Goal: Task Accomplishment & Management: Complete application form

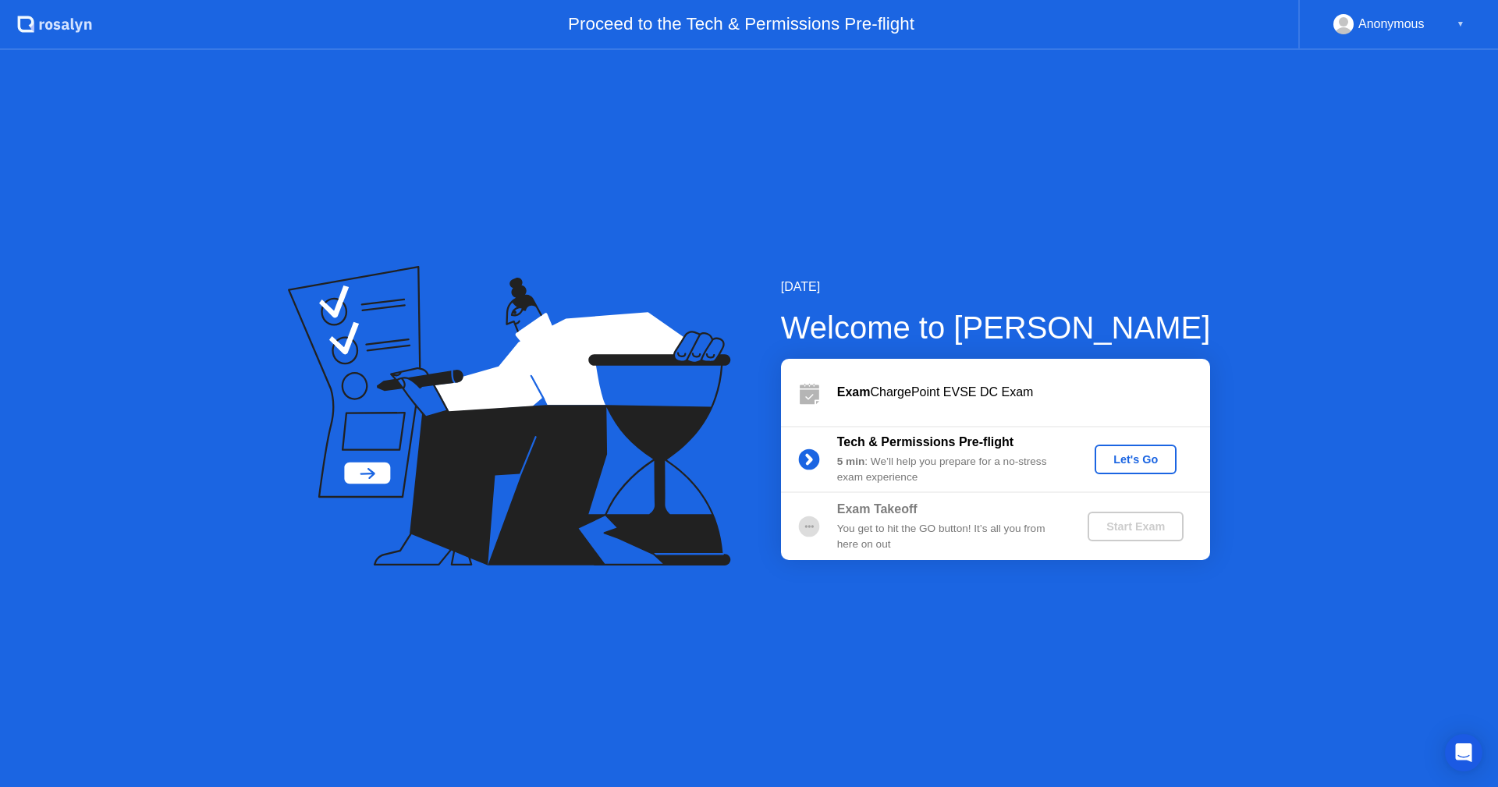
click at [1119, 449] on button "Let's Go" at bounding box center [1135, 460] width 82 height 30
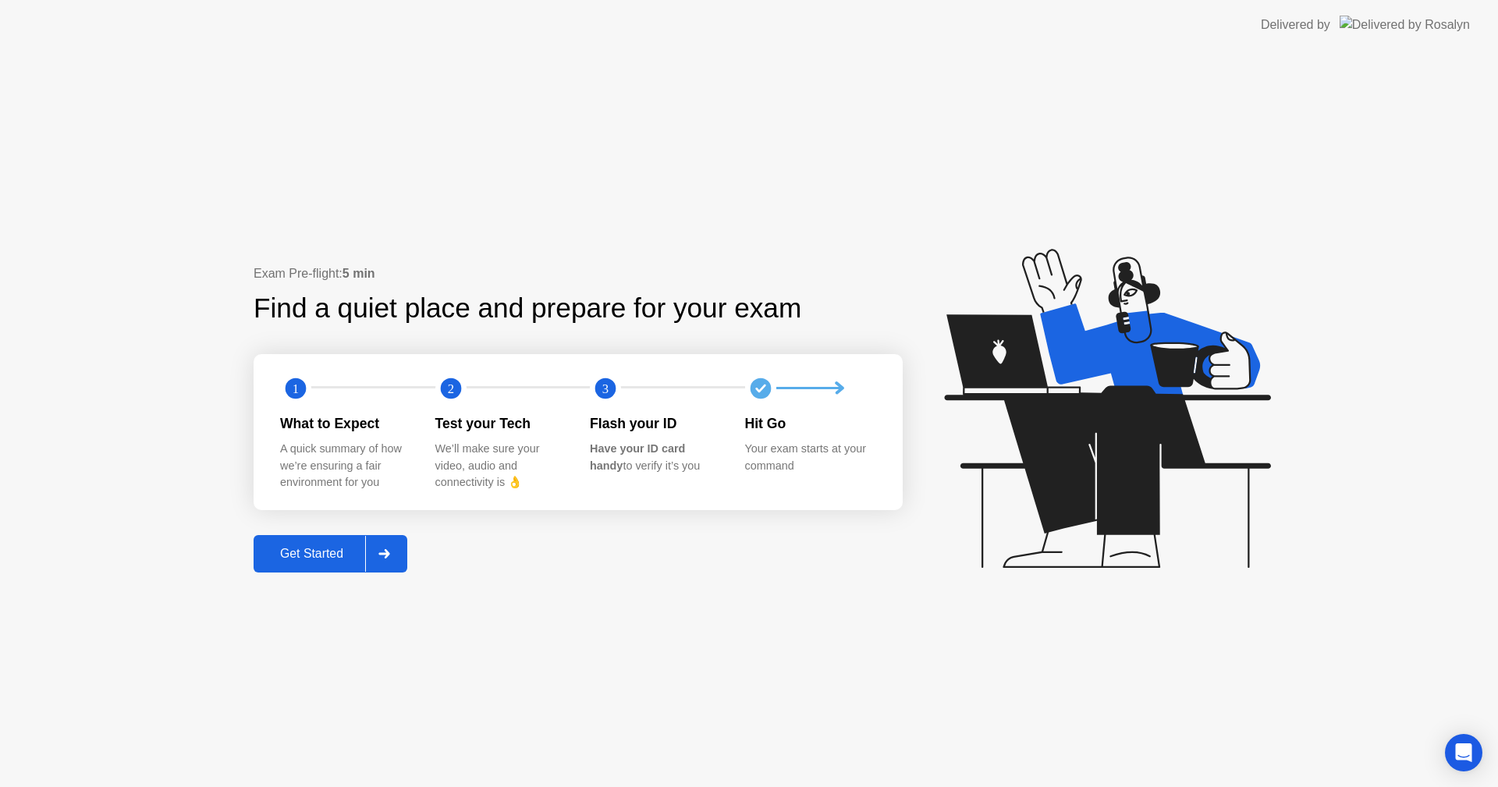
click at [313, 558] on div "Get Started" at bounding box center [311, 554] width 107 height 14
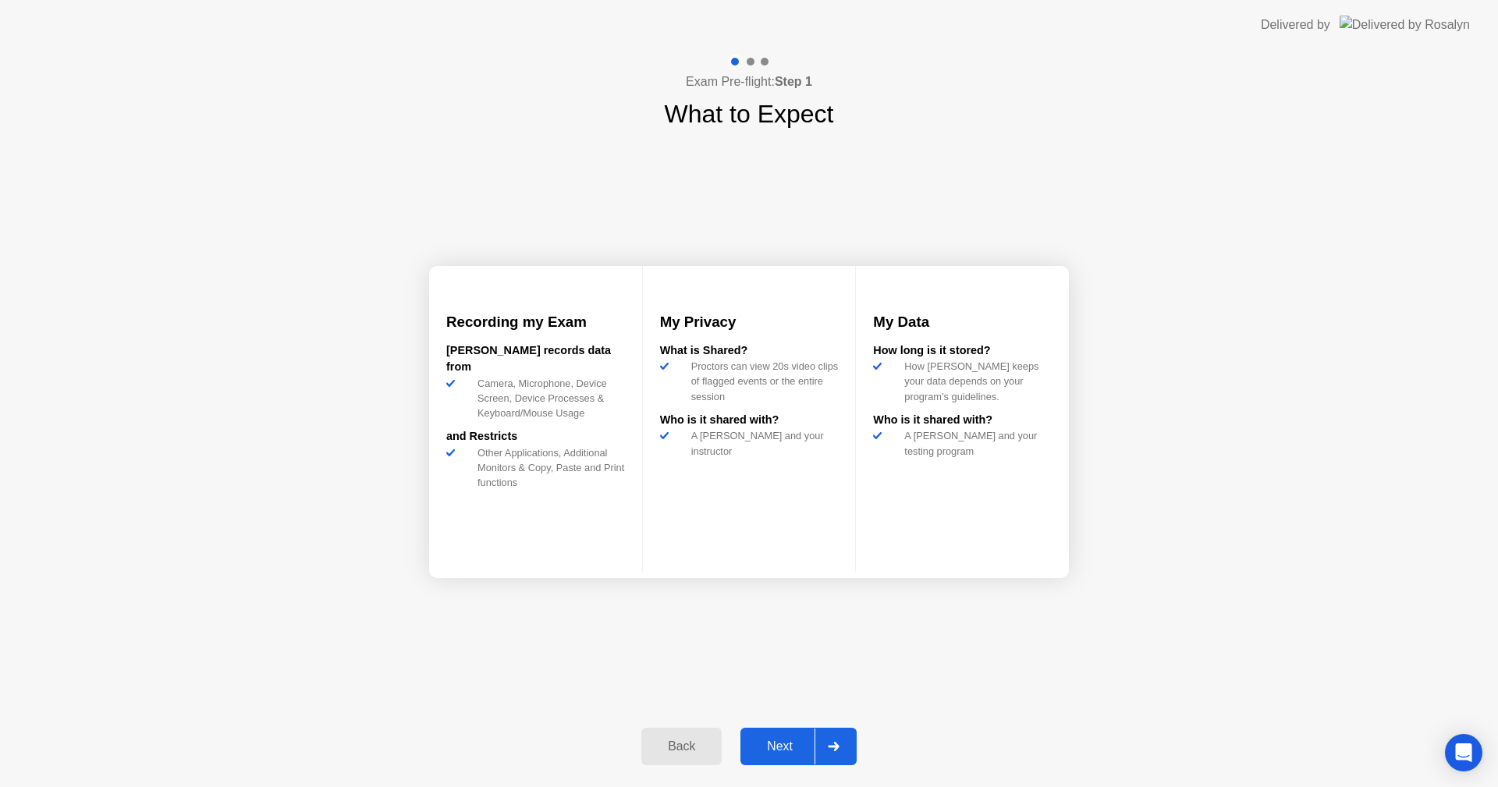
click at [786, 753] on div "Next" at bounding box center [779, 747] width 69 height 14
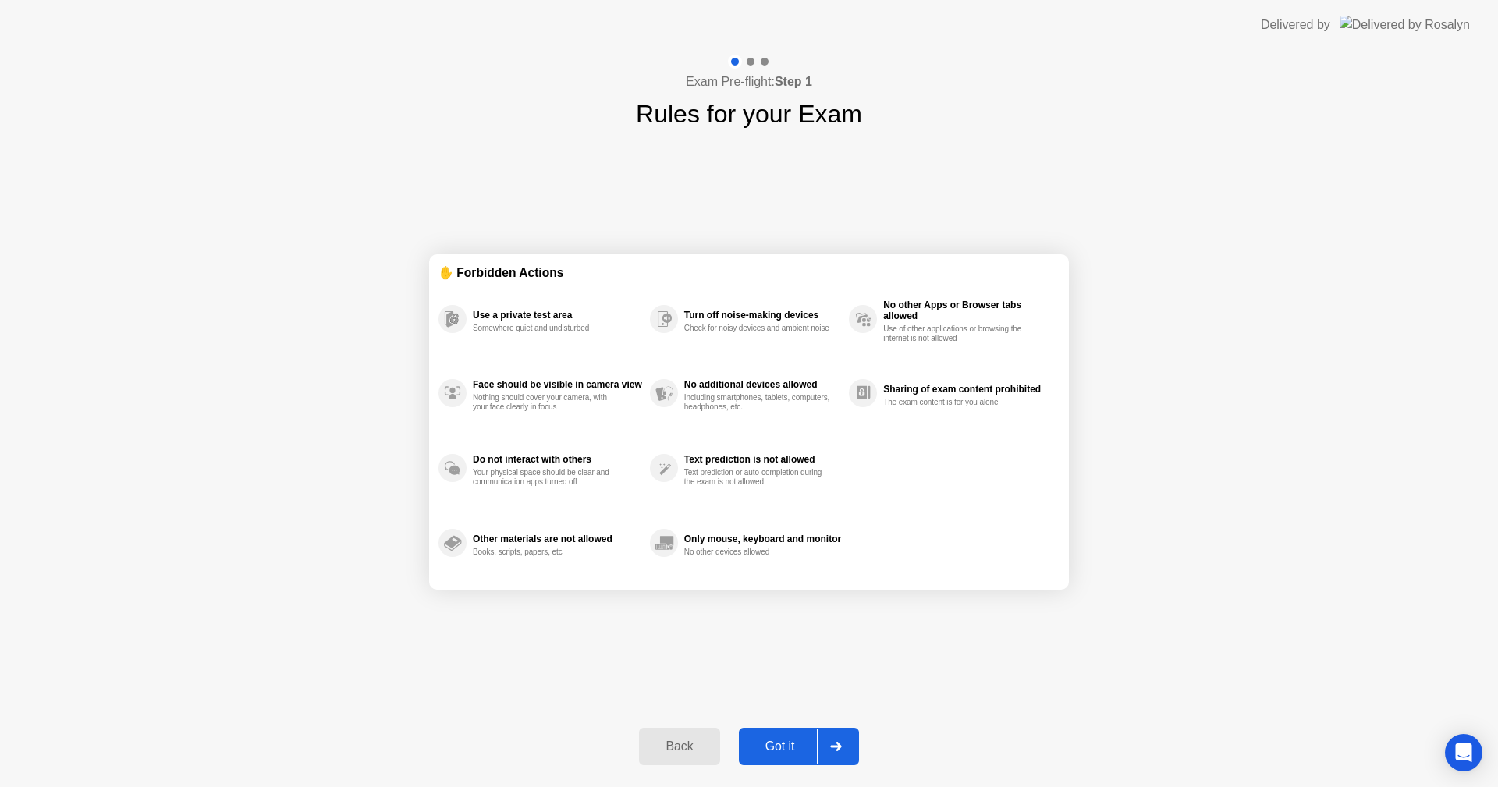
click at [788, 759] on button "Got it" at bounding box center [799, 746] width 120 height 37
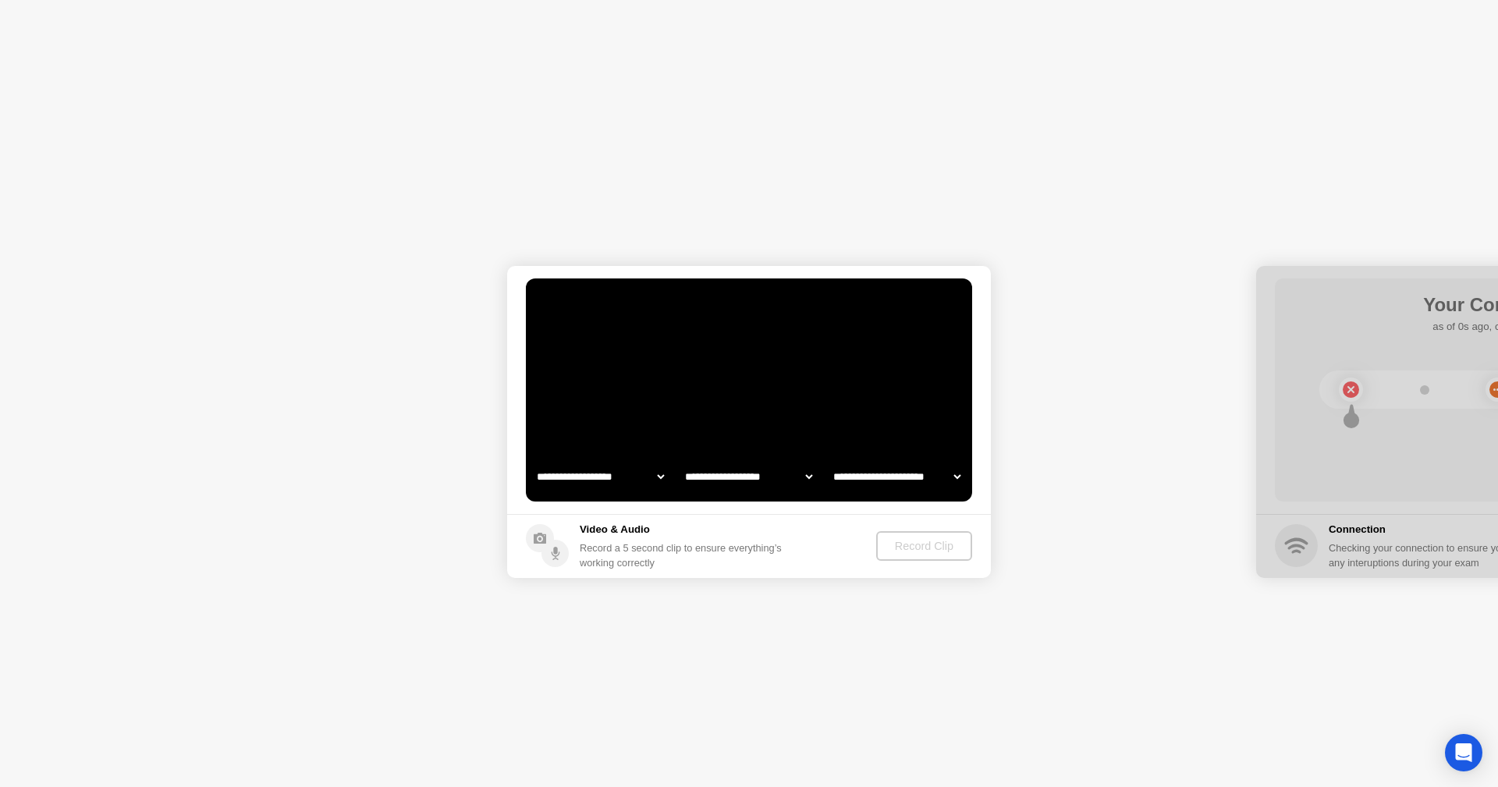
select select "**********"
select select "*******"
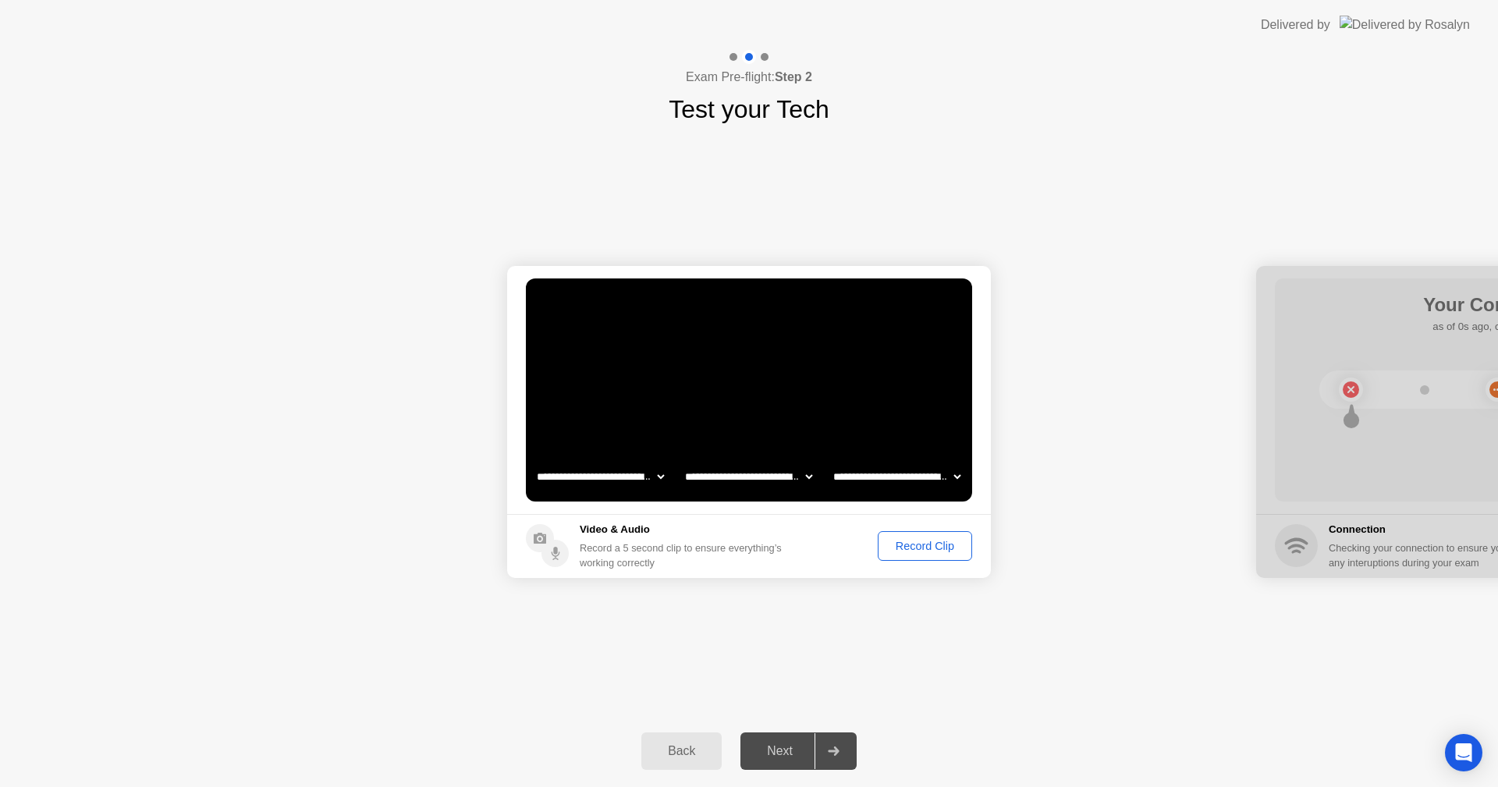
click at [900, 547] on div "Record Clip" at bounding box center [924, 546] width 83 height 12
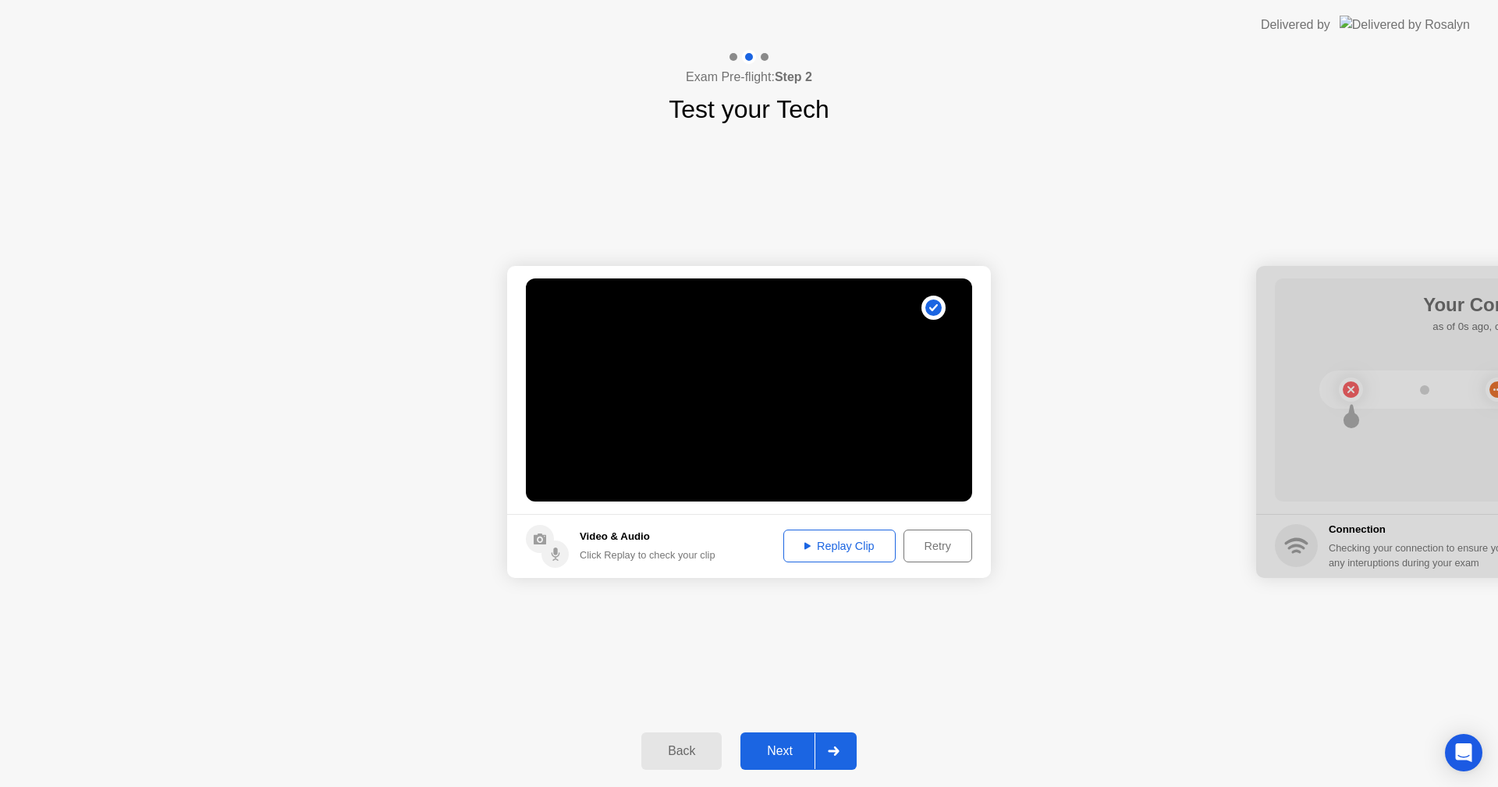
click at [792, 747] on div "Next" at bounding box center [779, 751] width 69 height 14
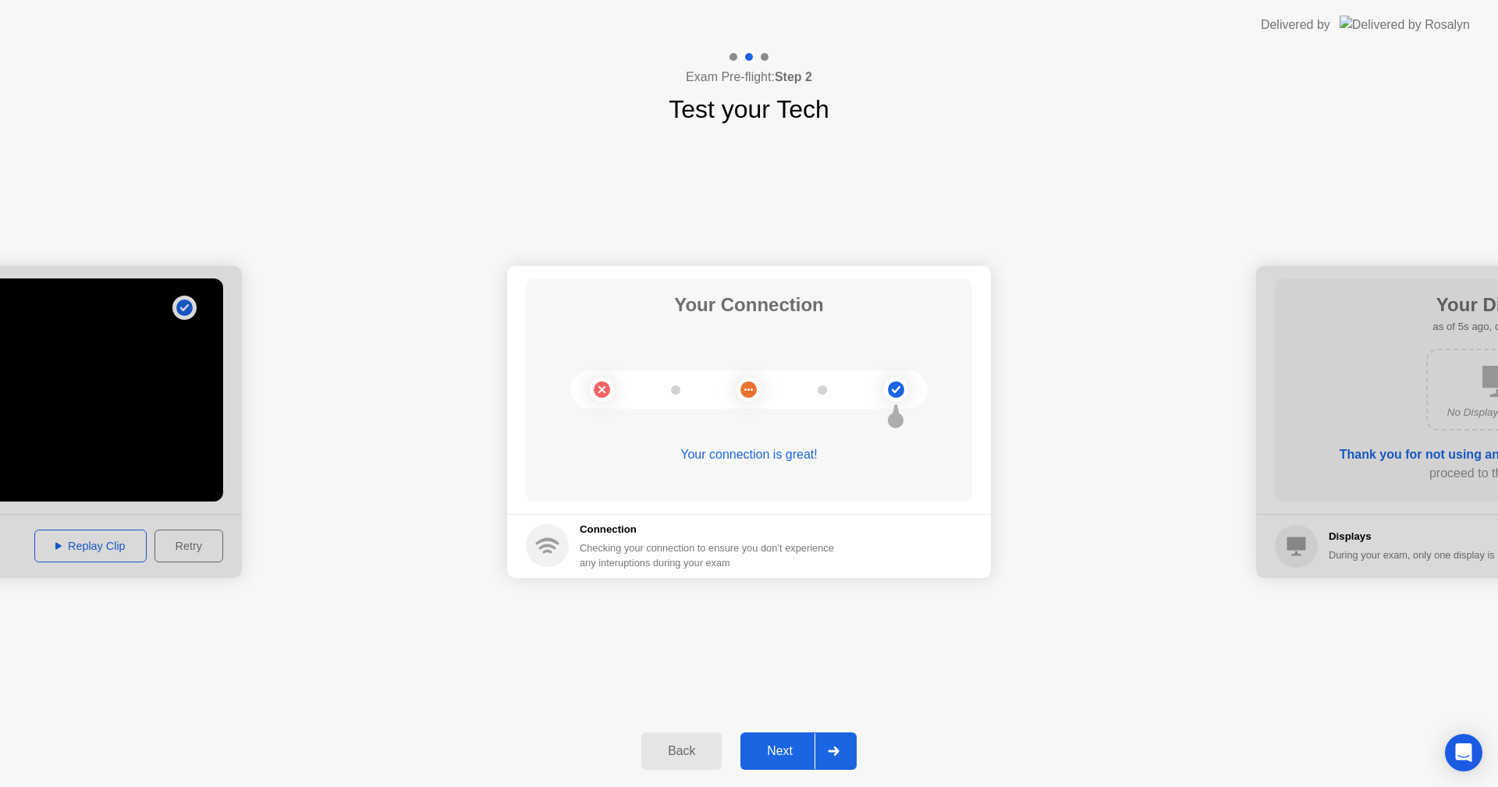
click at [778, 748] on div "Next" at bounding box center [779, 751] width 69 height 14
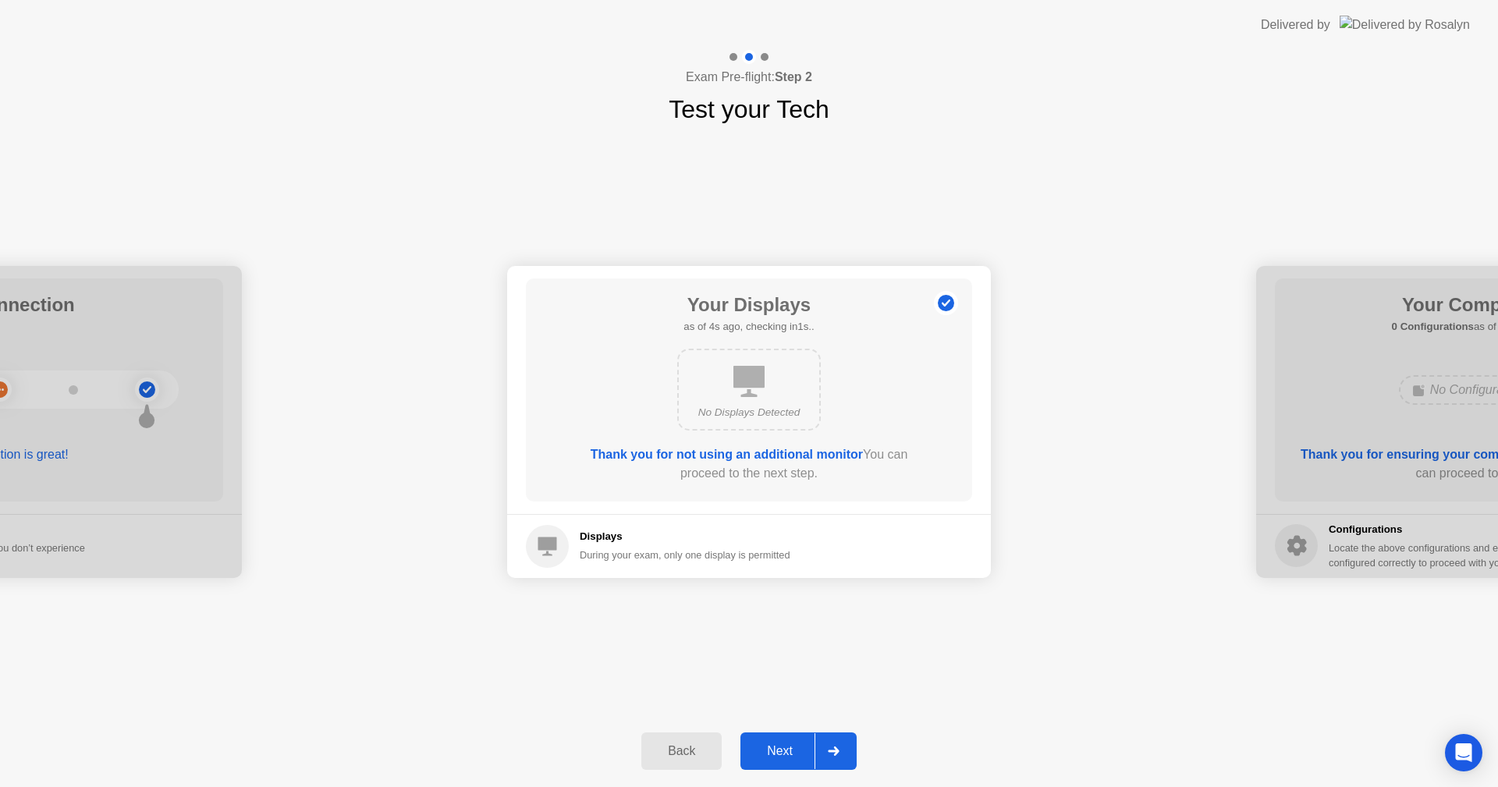
click at [782, 757] on div "Next" at bounding box center [779, 751] width 69 height 14
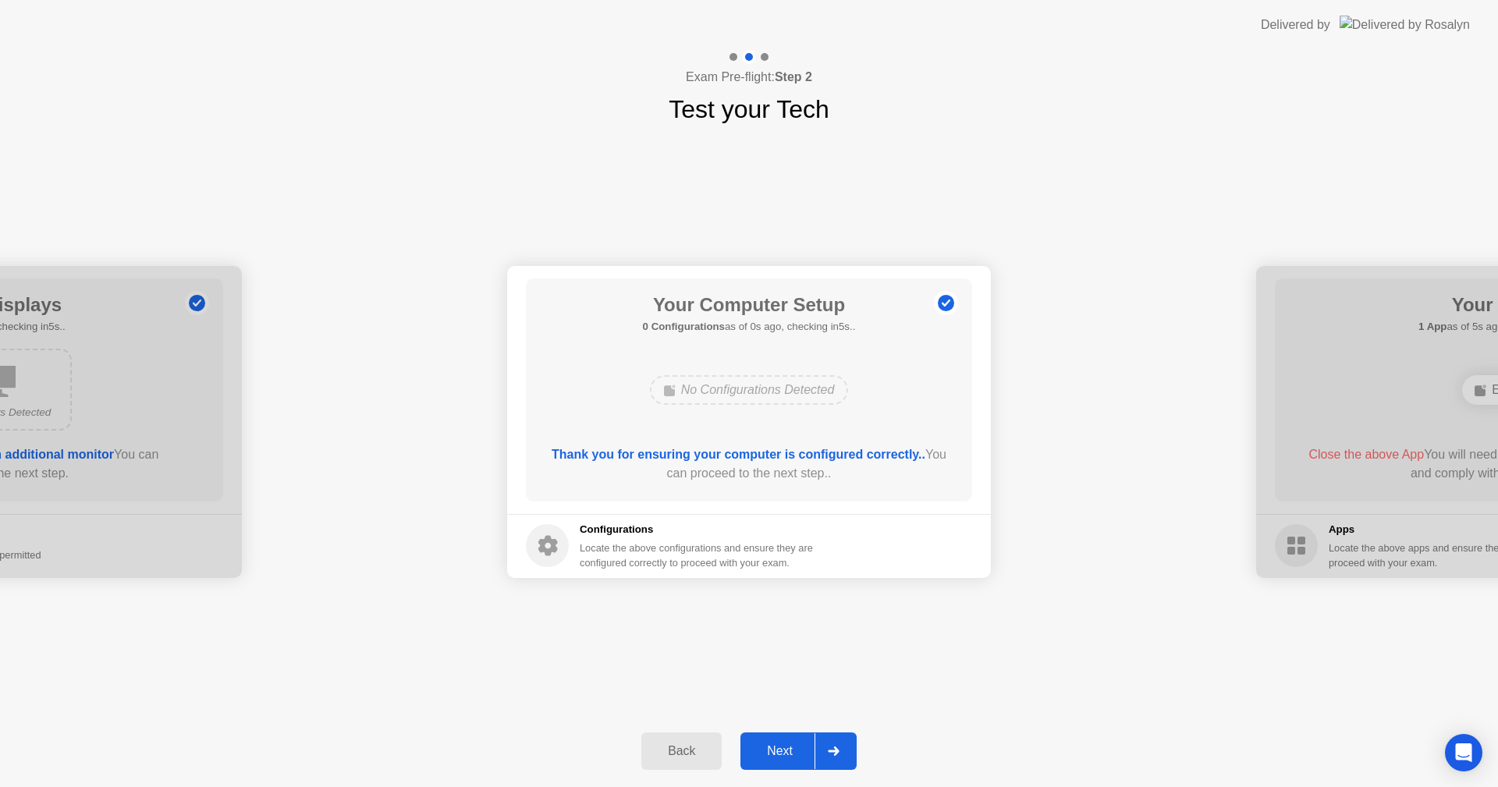
click at [771, 747] on div "Next" at bounding box center [779, 751] width 69 height 14
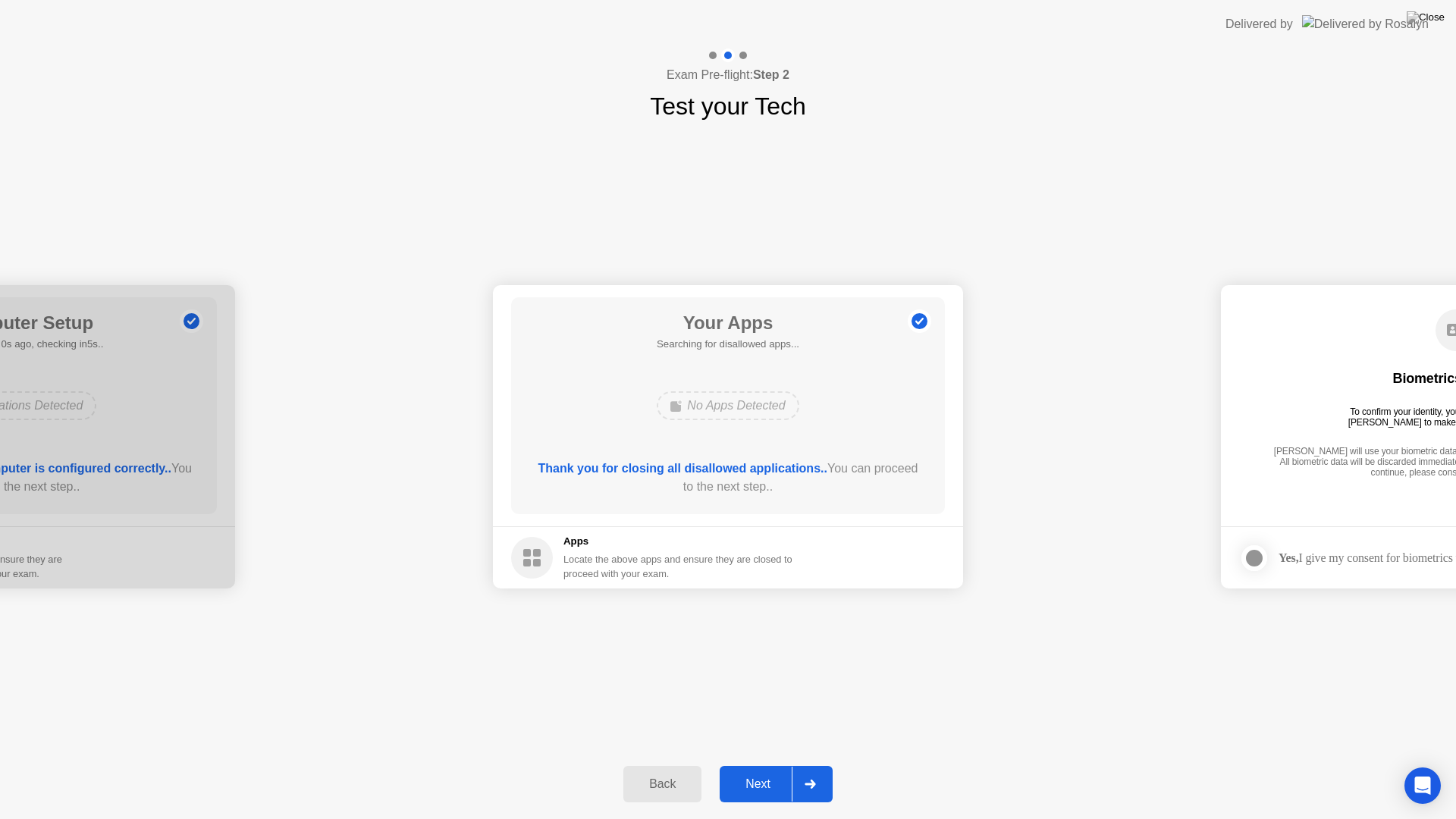
click at [740, 764] on div "Next" at bounding box center [757, 784] width 67 height 14
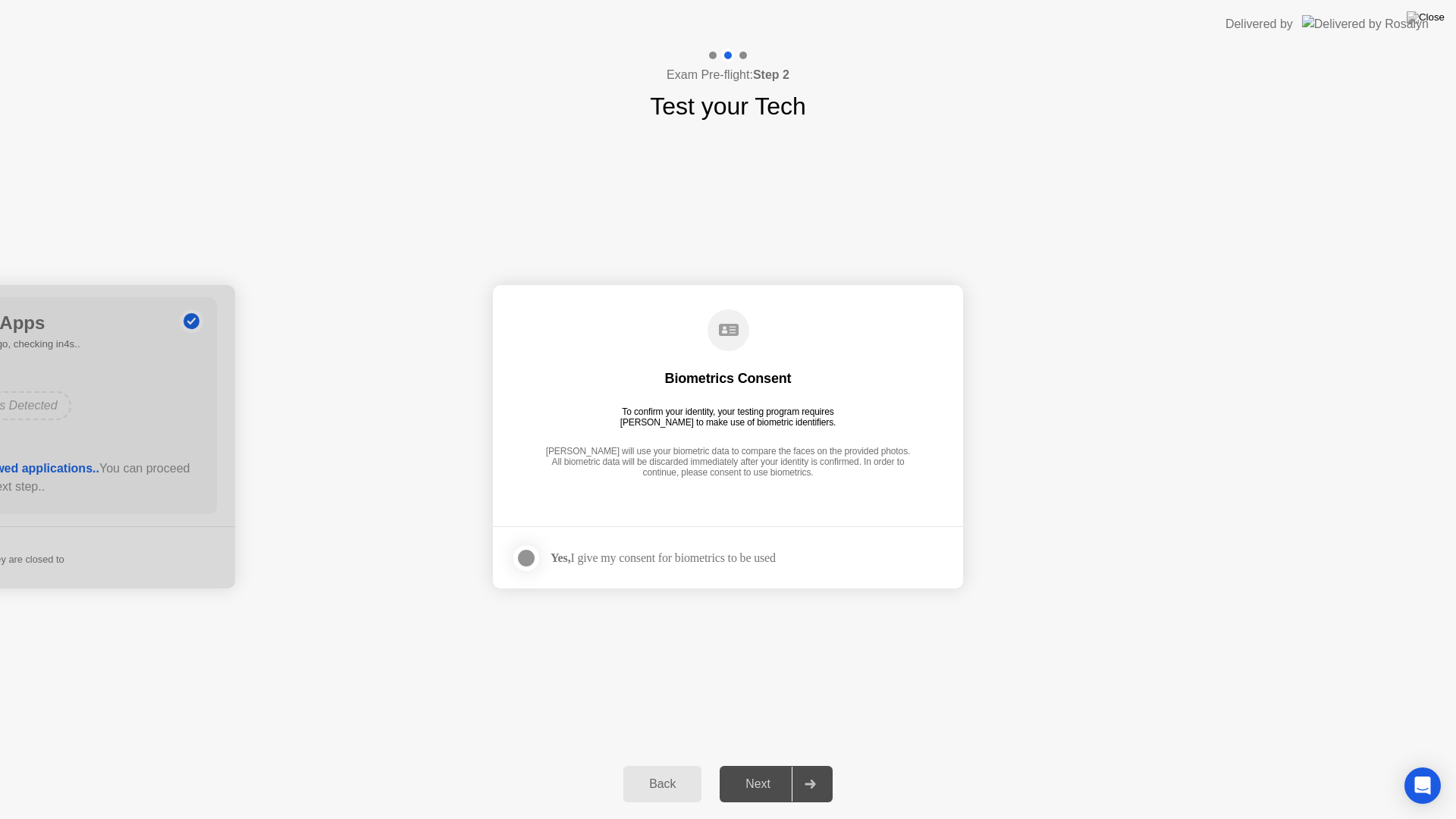
drag, startPoint x: 533, startPoint y: 563, endPoint x: 531, endPoint y: 572, distance: 9.2
click at [534, 569] on label at bounding box center [531, 558] width 40 height 30
click at [746, 764] on div "Next" at bounding box center [757, 784] width 67 height 14
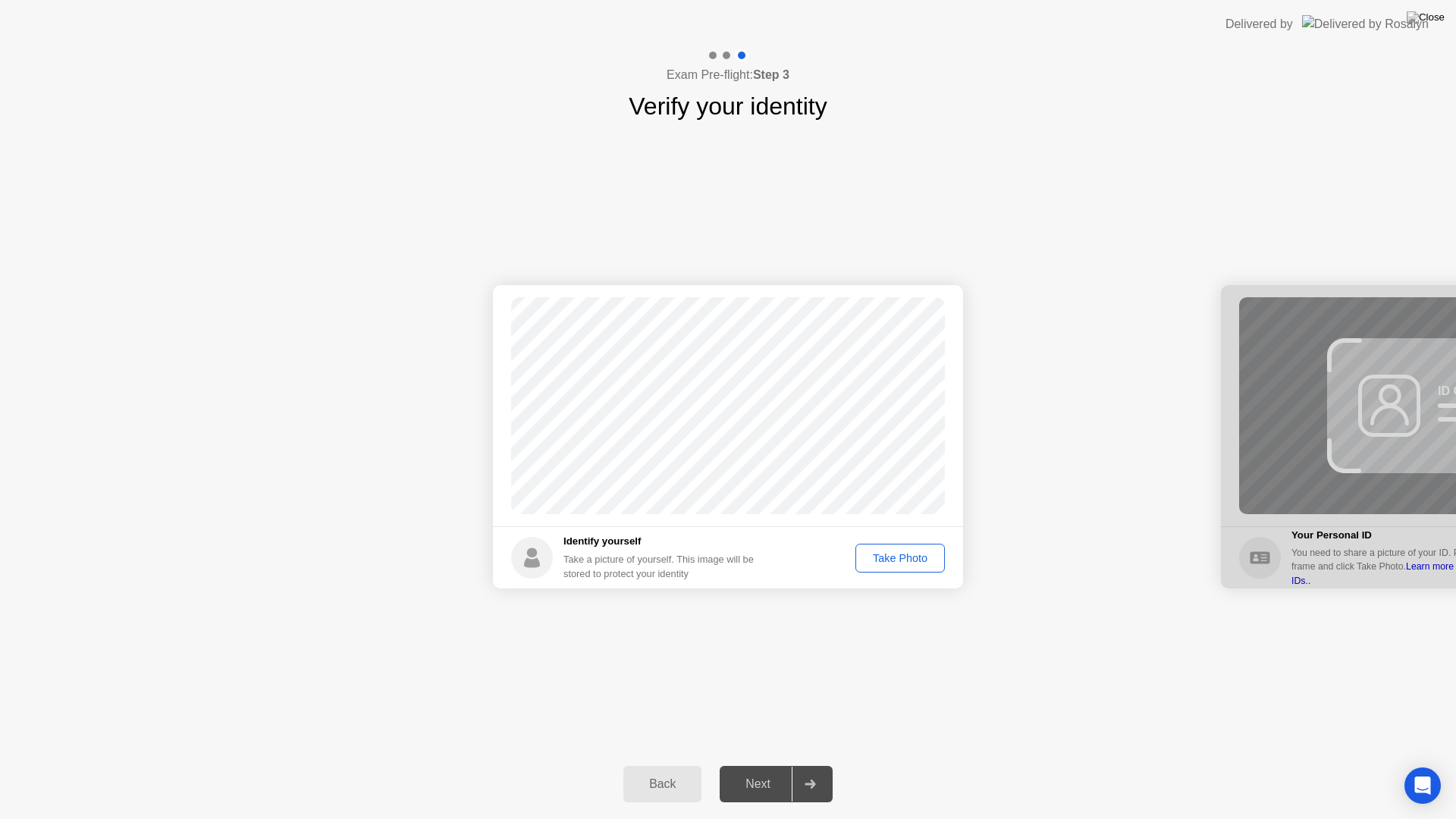
click at [903, 554] on div "Take Photo" at bounding box center [899, 558] width 79 height 12
click at [774, 764] on div "Next" at bounding box center [757, 784] width 67 height 14
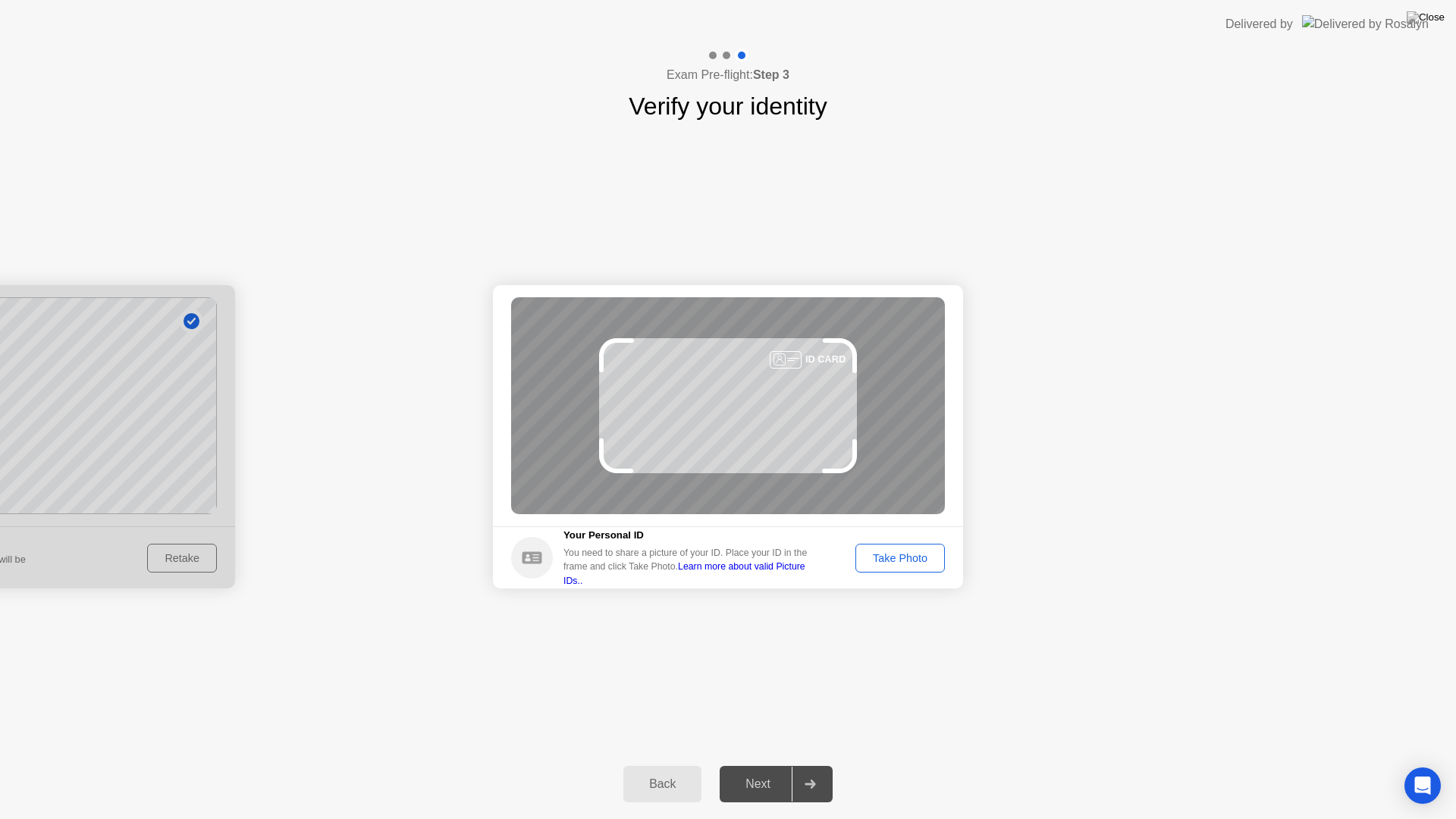
click at [888, 559] on div "Take Photo" at bounding box center [899, 558] width 79 height 12
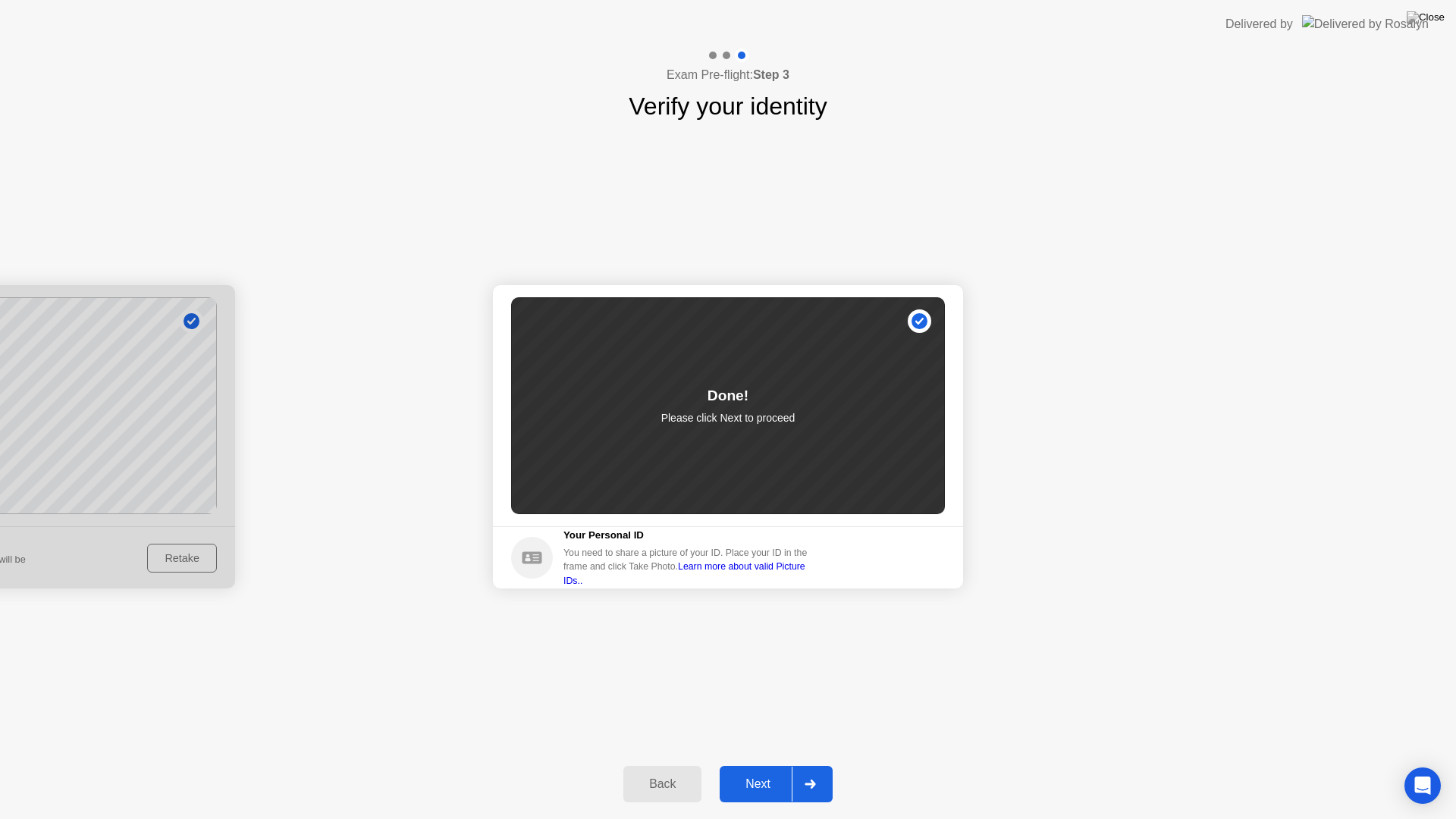
click at [766, 764] on div "Next" at bounding box center [757, 784] width 67 height 14
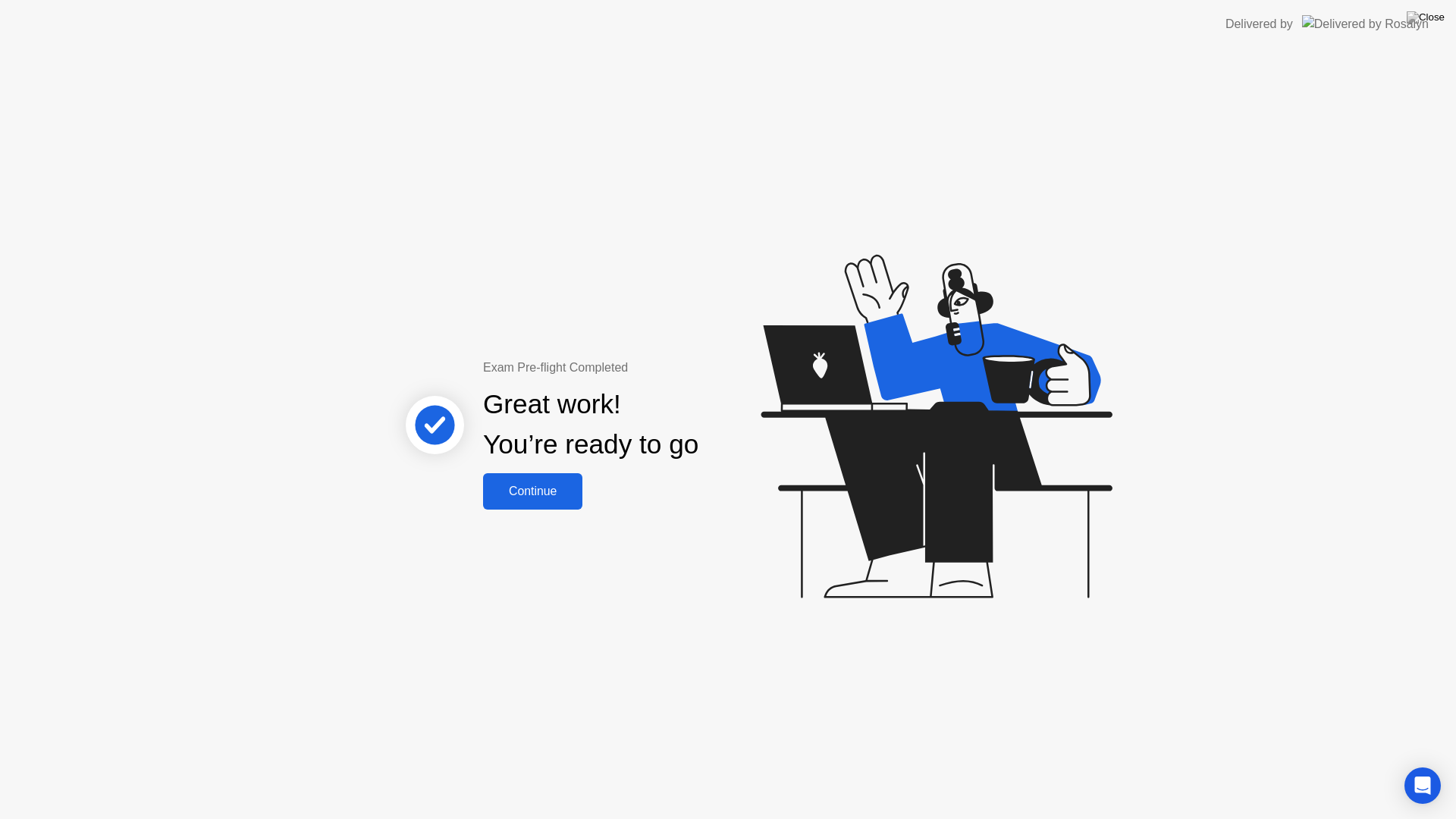
click at [539, 485] on div "Continue" at bounding box center [533, 491] width 90 height 14
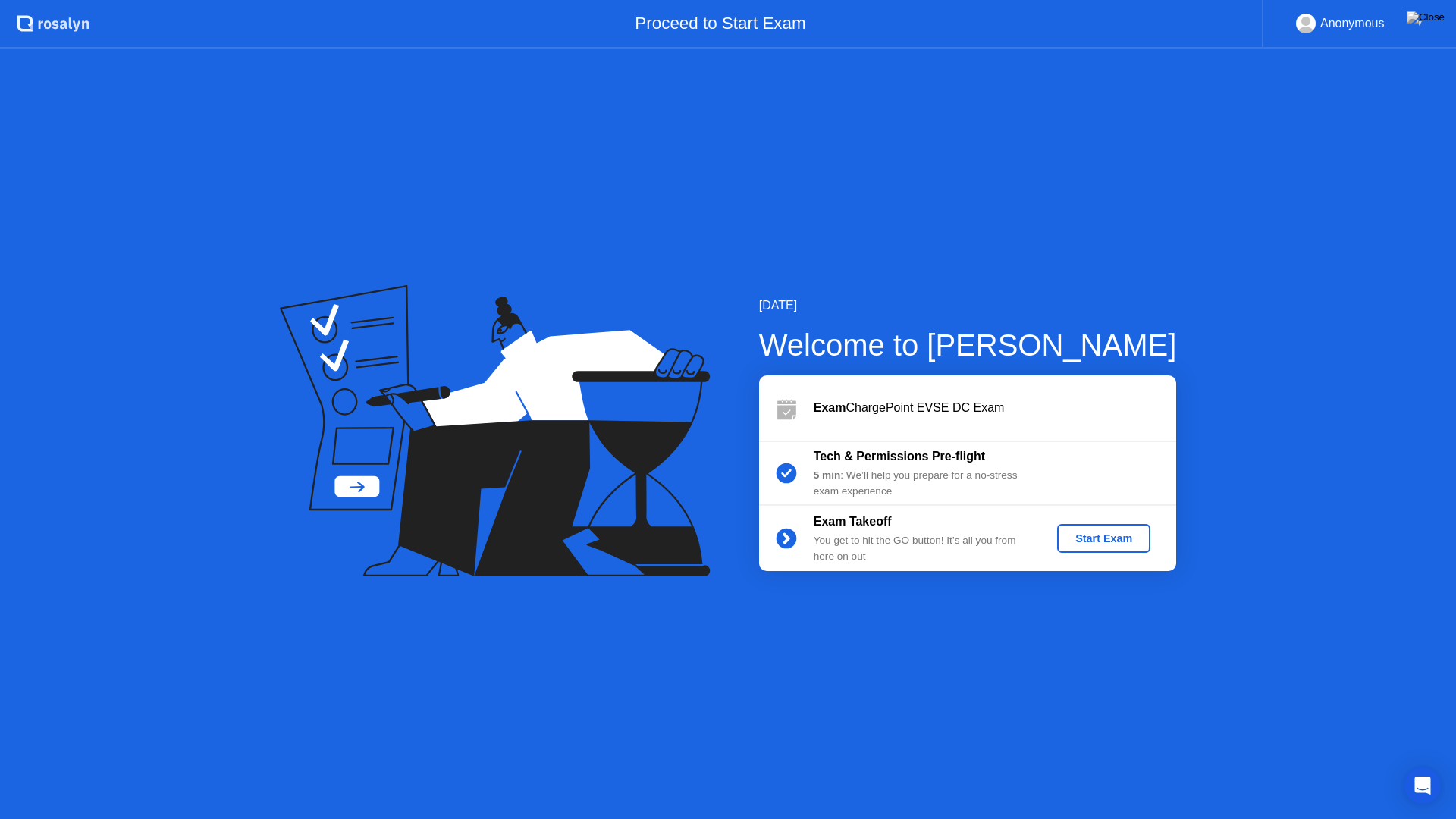
click at [1090, 539] on div "Start Exam" at bounding box center [1103, 538] width 81 height 12
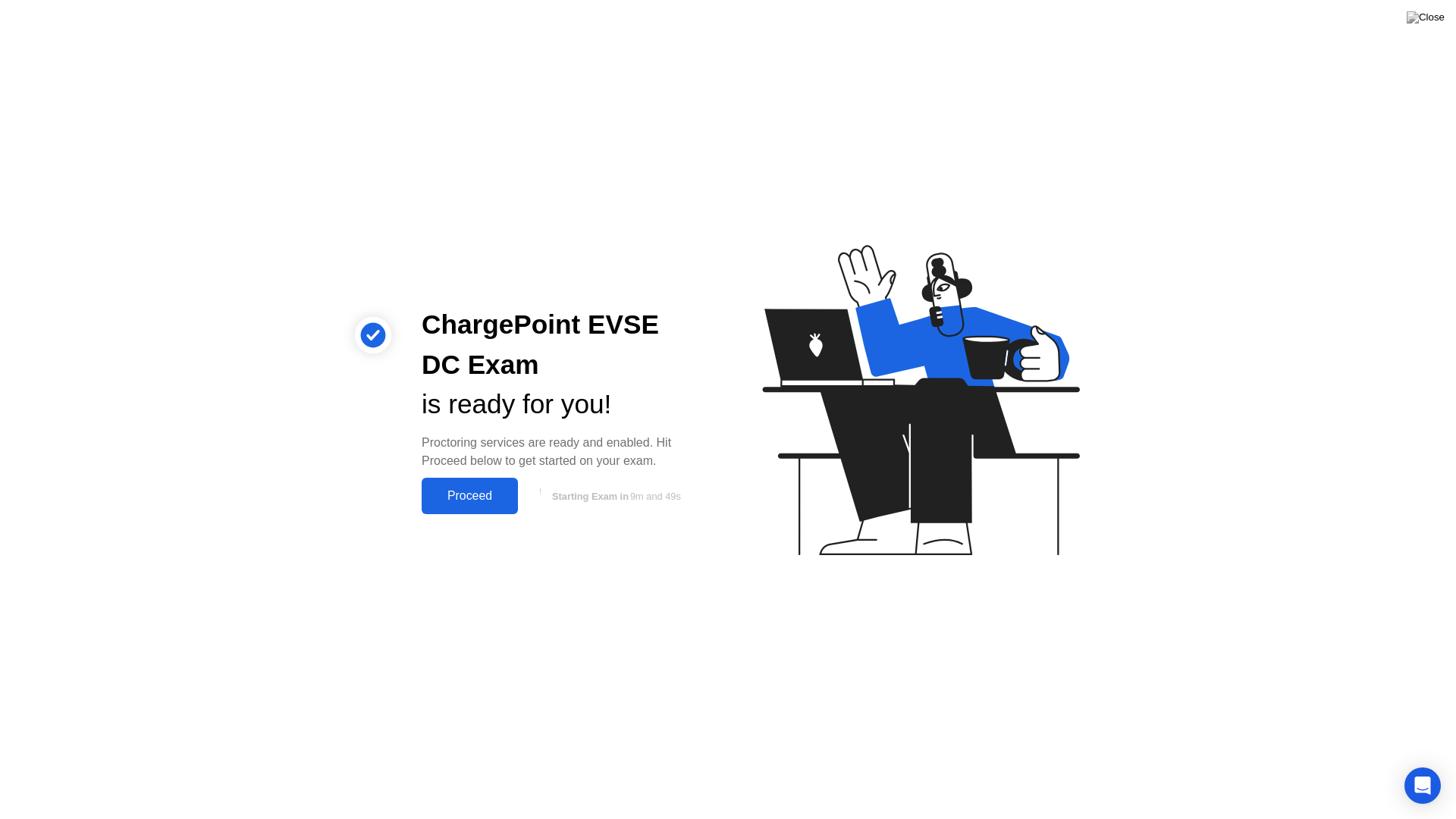
click at [454, 495] on div "Proceed" at bounding box center [469, 495] width 87 height 14
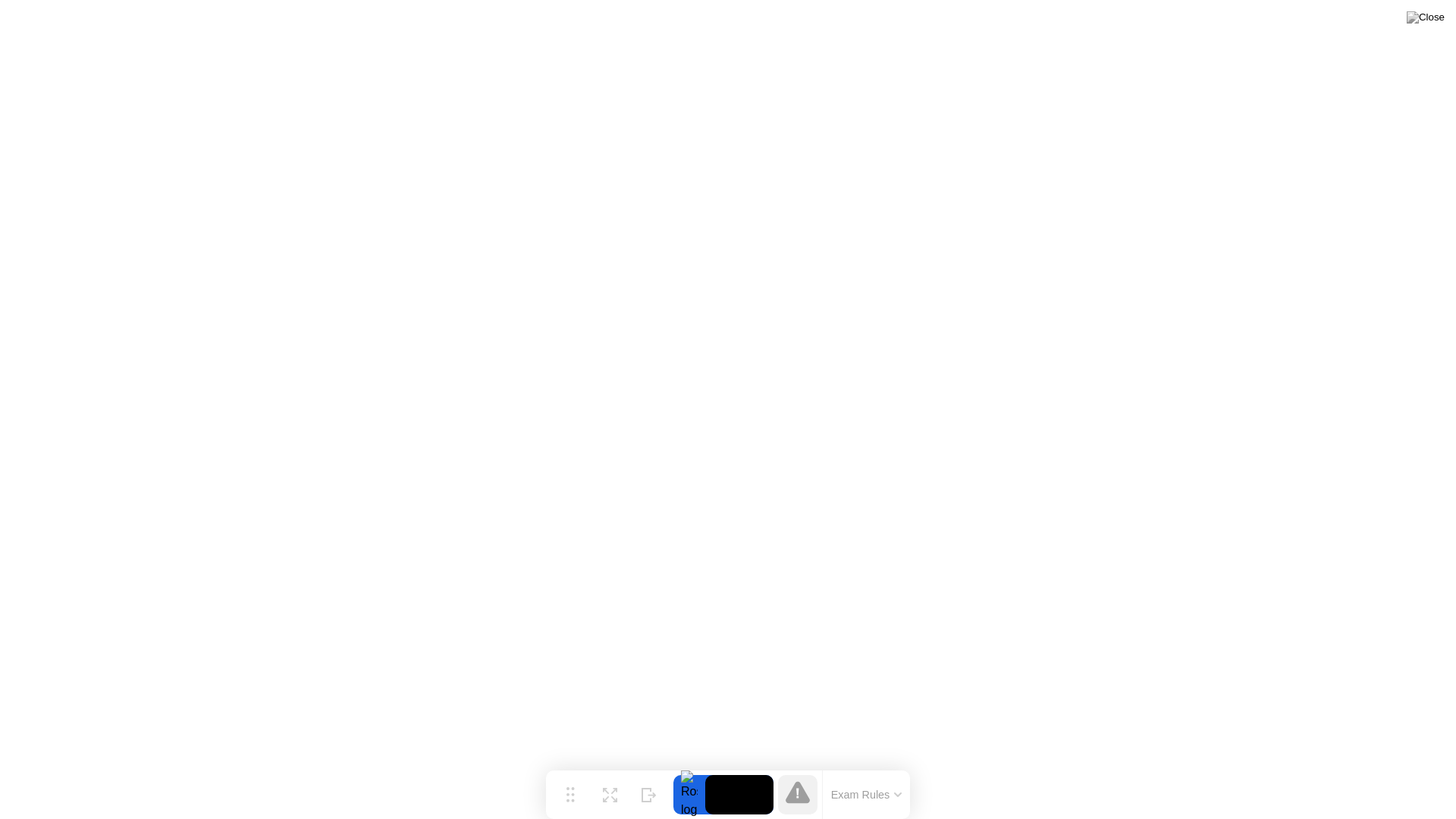
click at [895, 764] on icon at bounding box center [898, 794] width 8 height 5
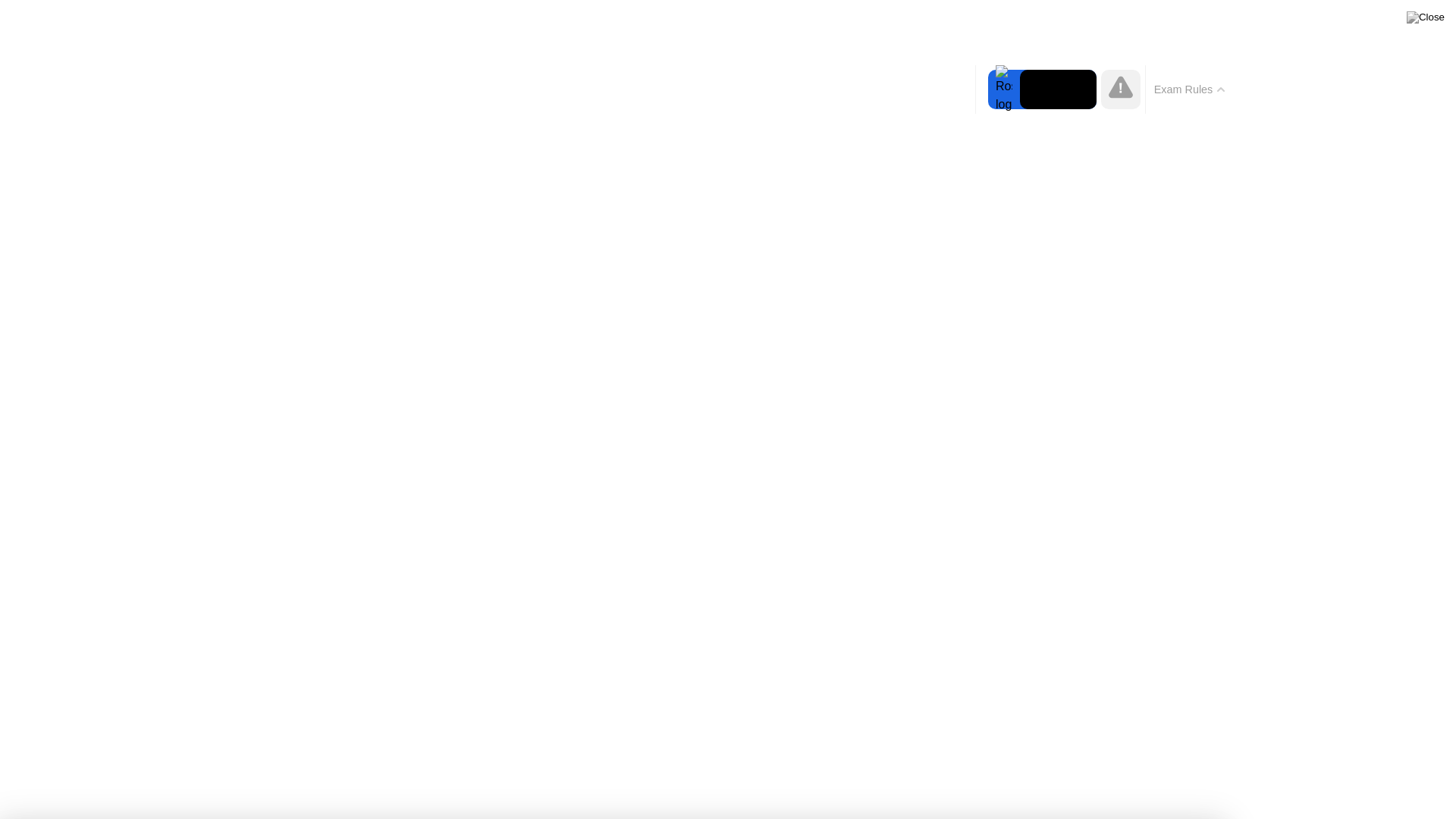
click at [1192, 87] on button "Exam Rules" at bounding box center [1190, 89] width 81 height 14
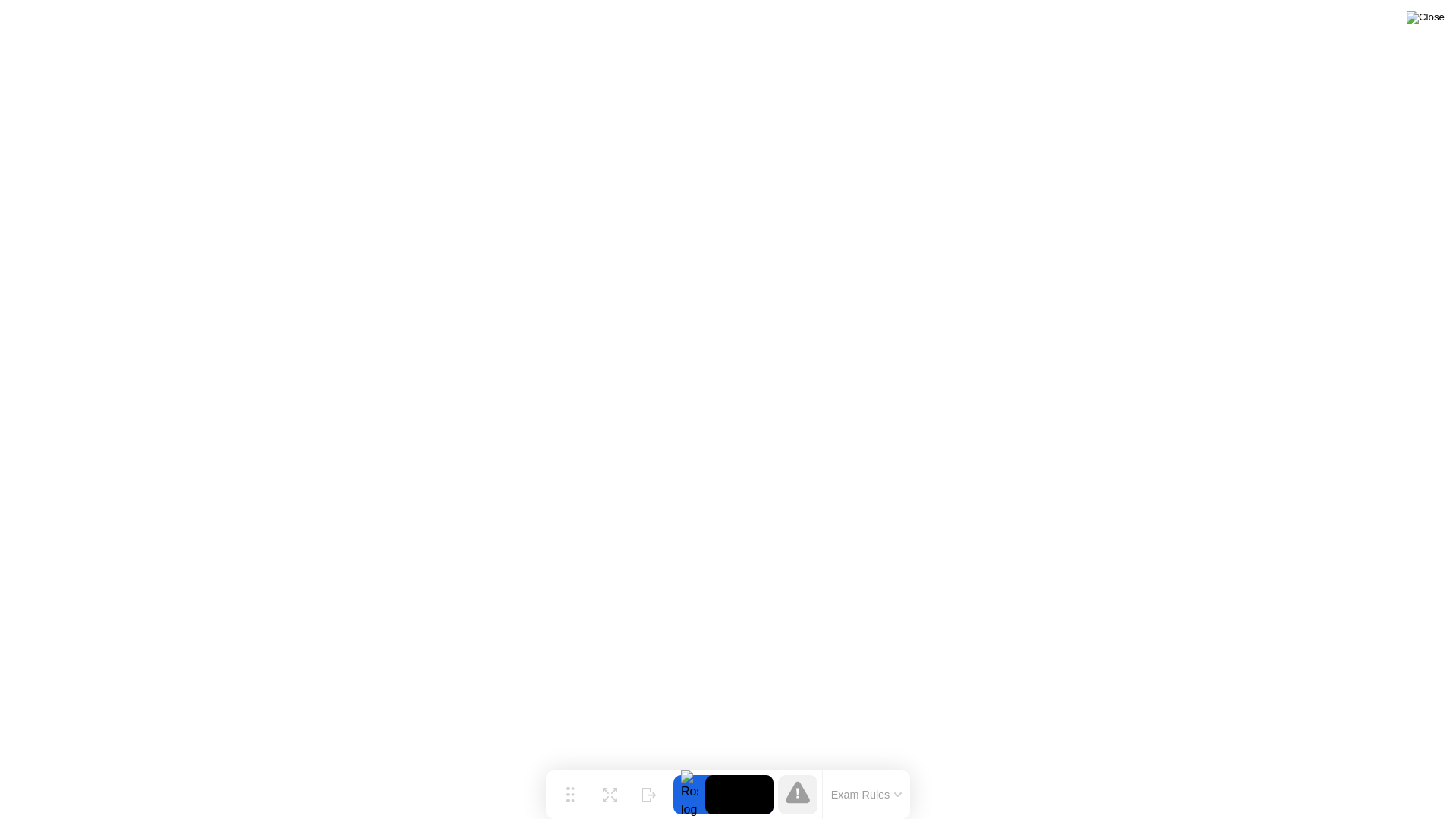
click at [1441, 16] on img at bounding box center [1425, 17] width 38 height 12
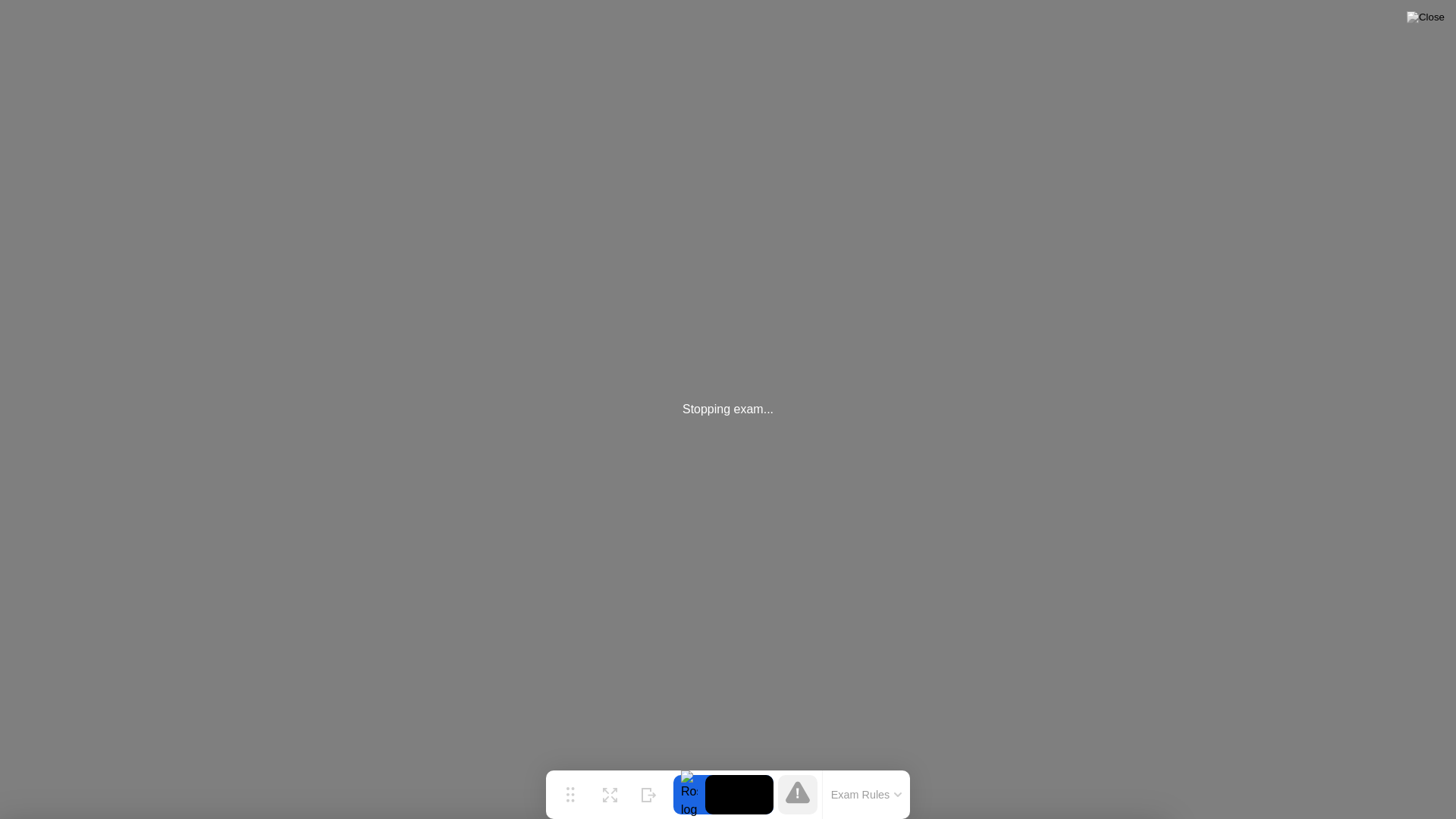
click at [848, 764] on button "Exam Rules" at bounding box center [866, 795] width 81 height 14
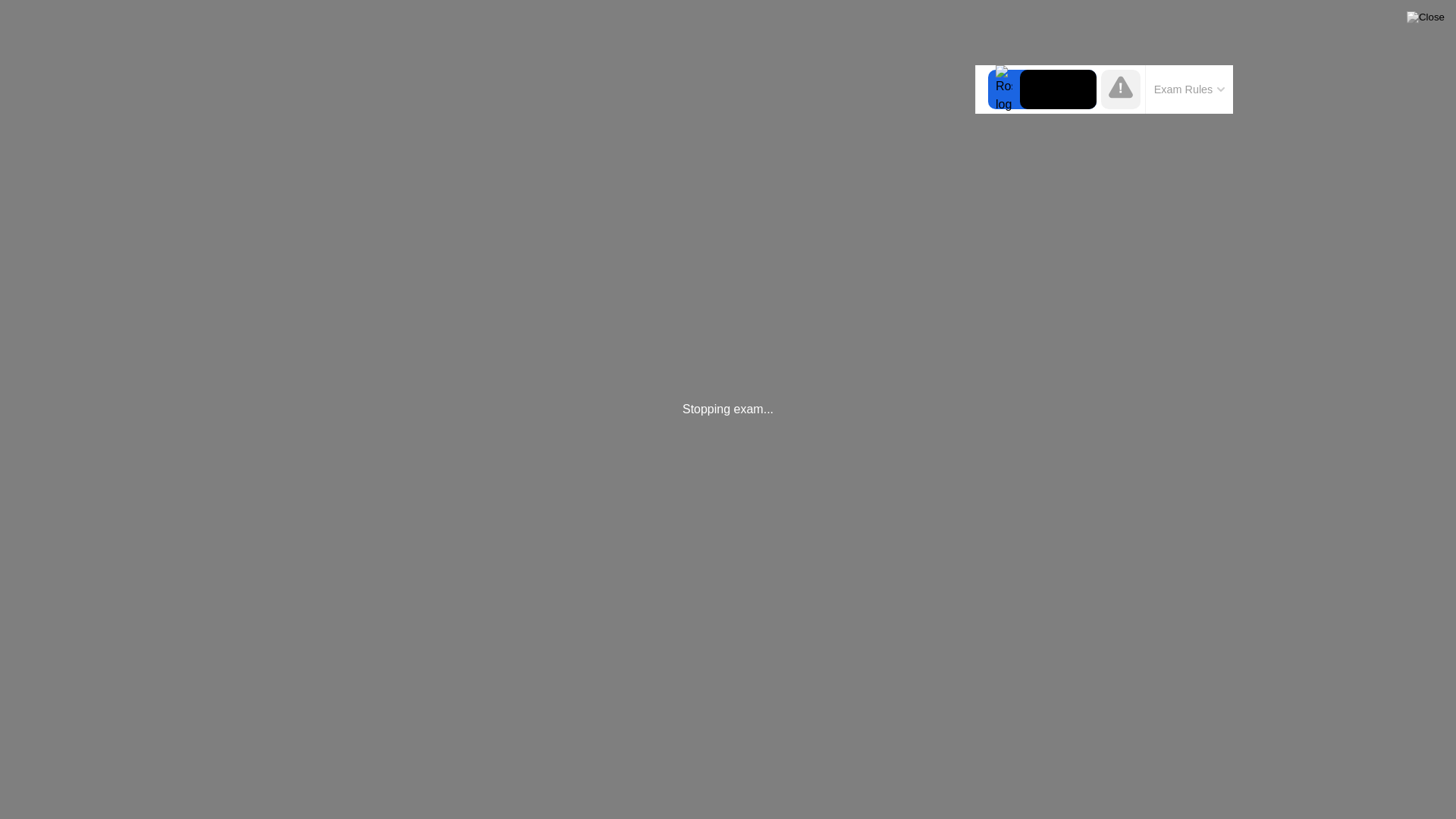
click at [1441, 20] on img at bounding box center [1425, 17] width 38 height 12
click at [1433, 14] on img at bounding box center [1425, 17] width 38 height 12
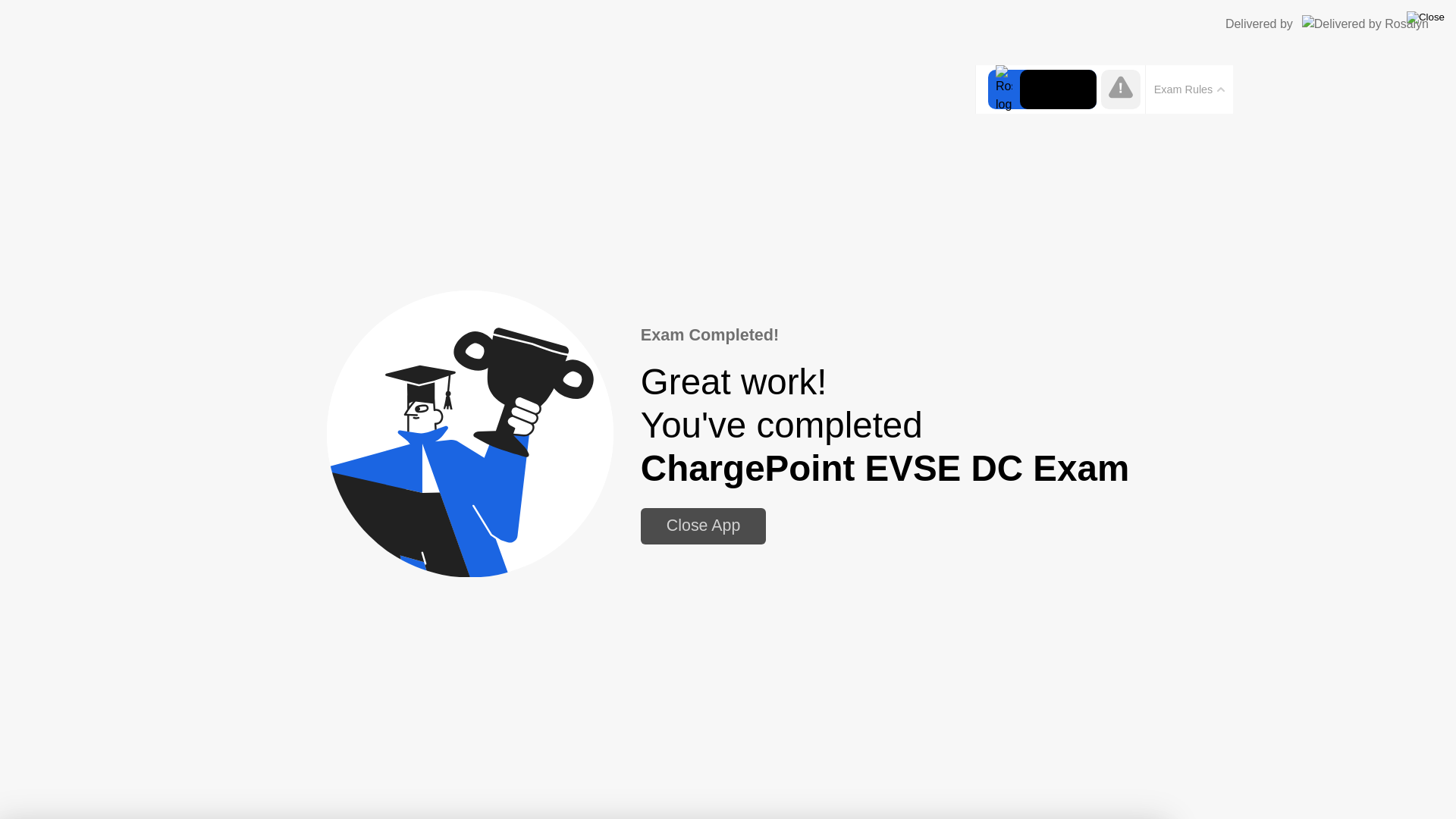
click at [1430, 19] on img at bounding box center [1425, 17] width 38 height 12
